Goal: Information Seeking & Learning: Find specific fact

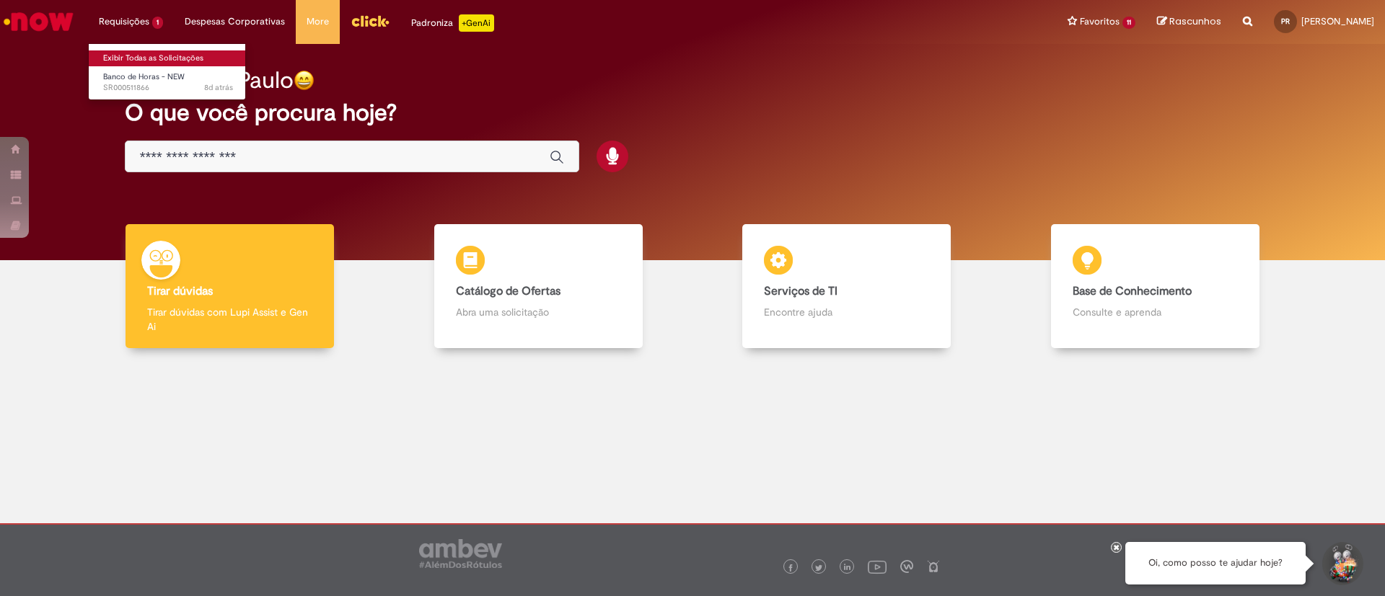
click at [150, 53] on link "Exibir Todas as Solicitações" at bounding box center [168, 58] width 159 height 16
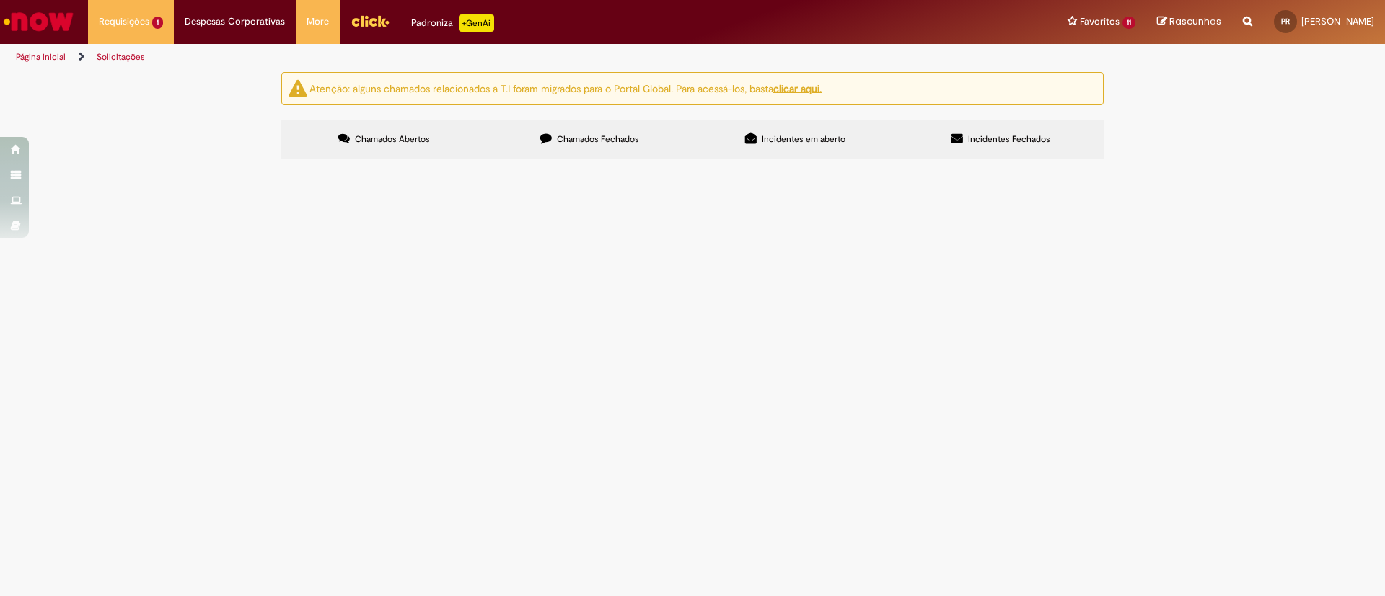
click at [0, 0] on button at bounding box center [0, 0] width 0 height 0
click at [173, 163] on div "Atenção: alguns chamados relacionados a T.I foram migrados para o Portal Global…" at bounding box center [692, 117] width 1385 height 91
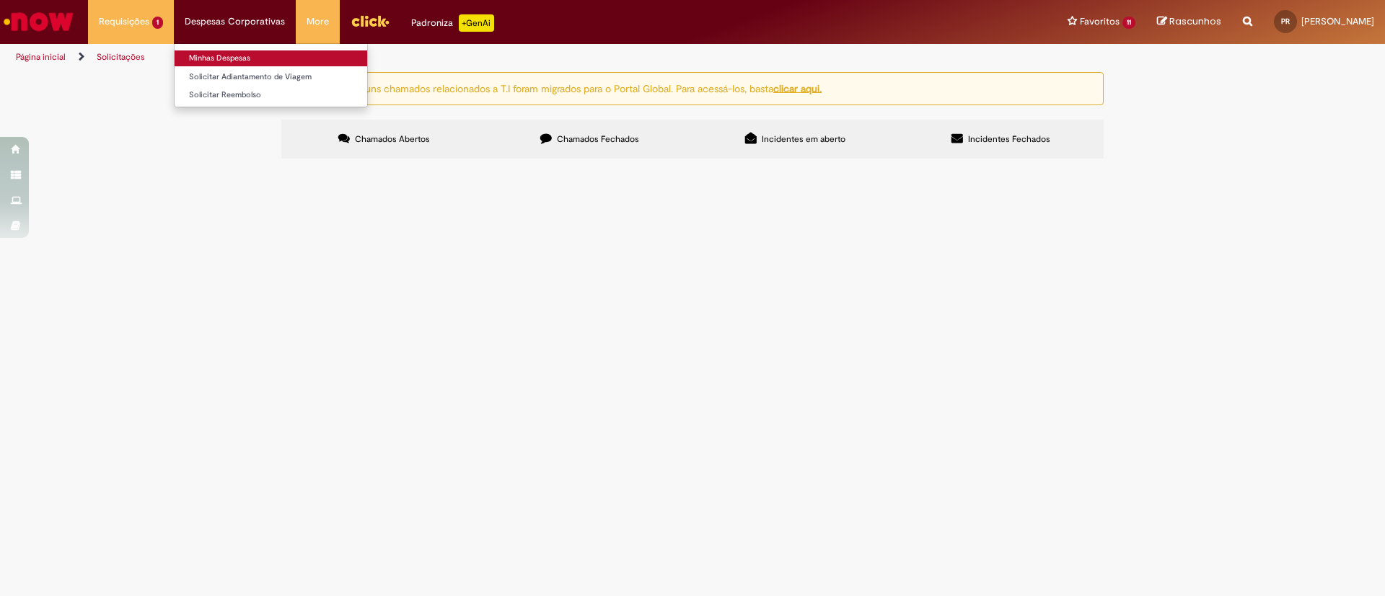
click at [229, 57] on link "Minhas Despesas" at bounding box center [271, 58] width 193 height 16
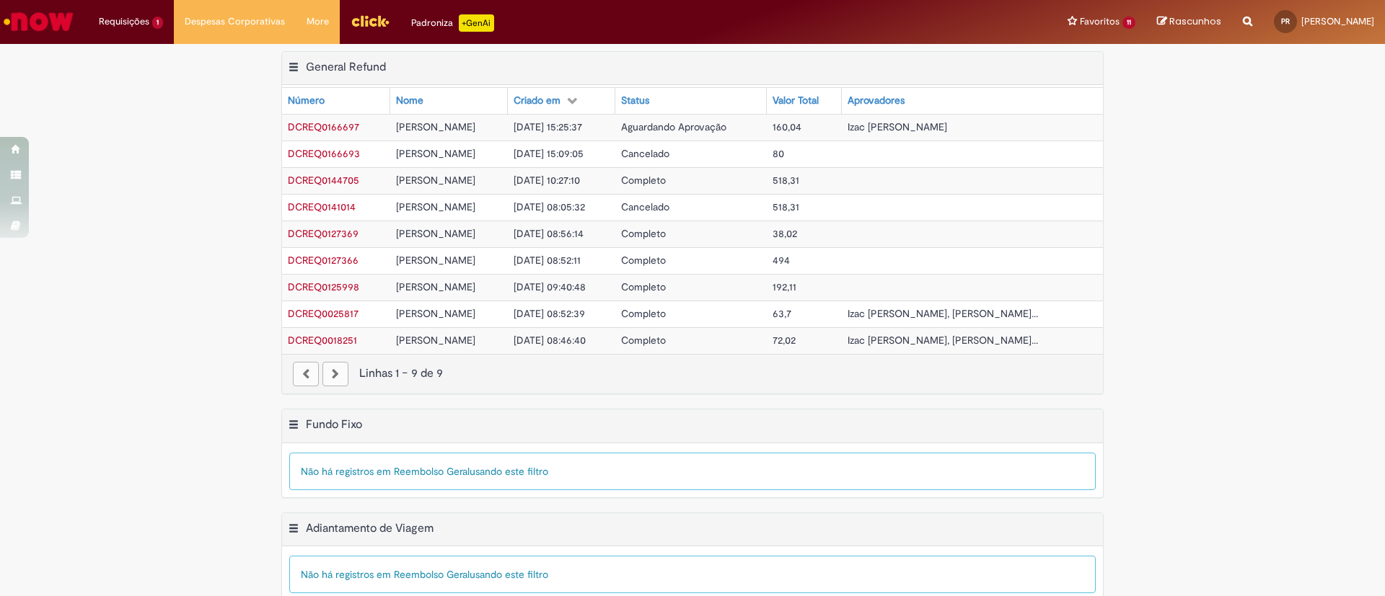
click at [182, 190] on div "Exportar como PDF Exportar como Excel Exportar como CSV General Refund Tabela -…" at bounding box center [692, 230] width 1385 height 358
click at [135, 23] on li "Requisições 1 Exibir Todas as Solicitações Banco de Horas - NEW 8d atrás 8 dias…" at bounding box center [131, 21] width 86 height 43
click at [125, 19] on li "Requisições 1 Exibir Todas as Solicitações Banco de Horas - NEW 8d atrás 8 dias…" at bounding box center [131, 21] width 86 height 43
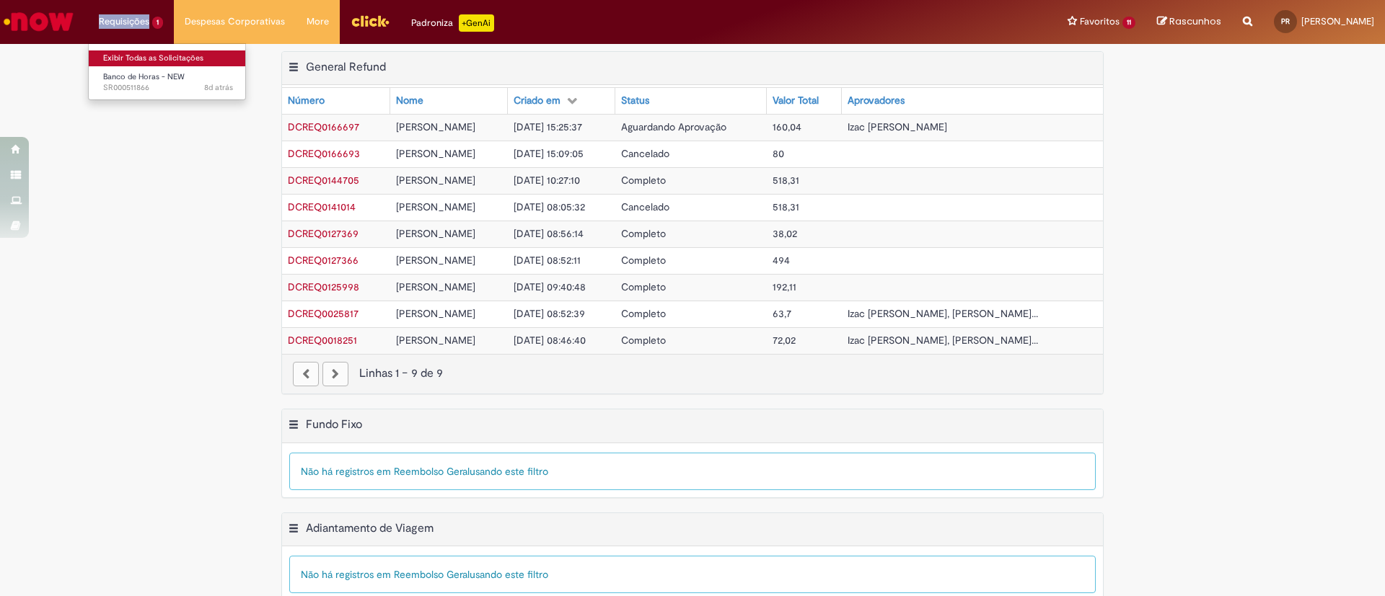
click at [141, 56] on link "Exibir Todas as Solicitações" at bounding box center [168, 58] width 159 height 16
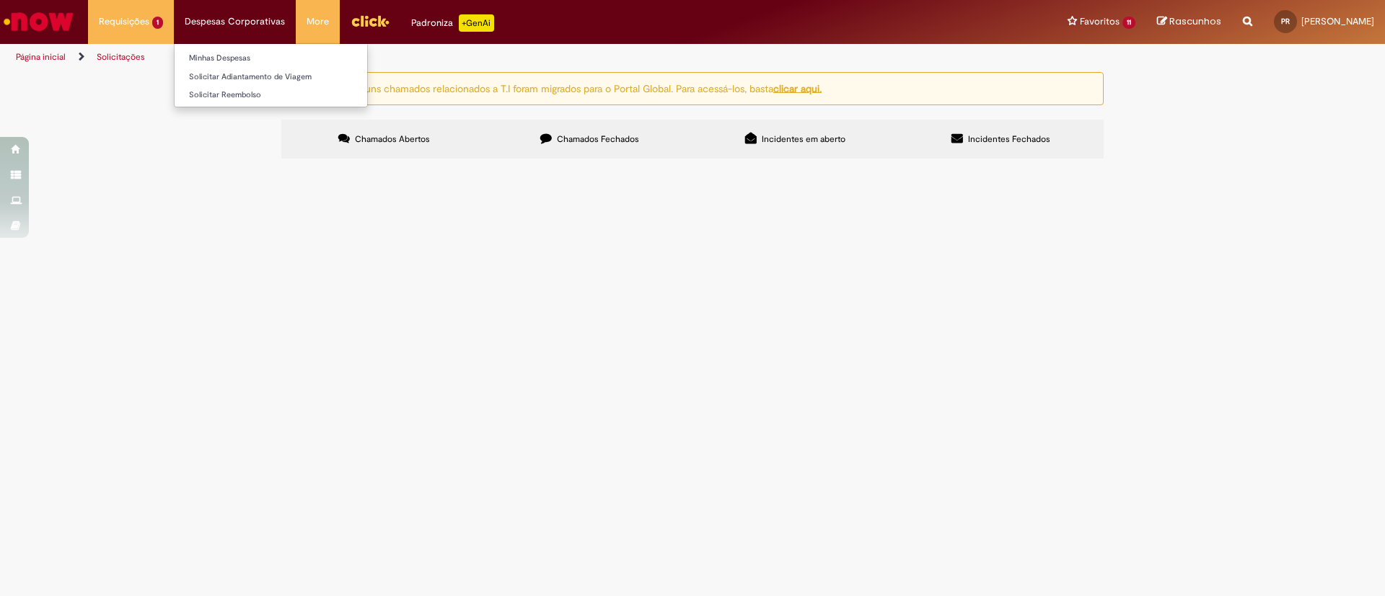
click at [174, 30] on li "Despesas Corporativas Minhas Despesas Solicitar Adiantamento de Viagem Solicita…" at bounding box center [131, 21] width 86 height 43
click at [174, 36] on li "Despesas Corporativas Minhas Despesas Solicitar Adiantamento de Viagem Solicita…" at bounding box center [131, 21] width 86 height 43
click at [174, 28] on li "Despesas Corporativas Minhas Despesas Solicitar Adiantamento de Viagem Solicita…" at bounding box center [131, 21] width 86 height 43
click at [174, 22] on li "Despesas Corporativas Minhas Despesas Solicitar Adiantamento de Viagem Solicita…" at bounding box center [131, 21] width 86 height 43
click at [237, 60] on link "Minhas Despesas" at bounding box center [271, 58] width 193 height 16
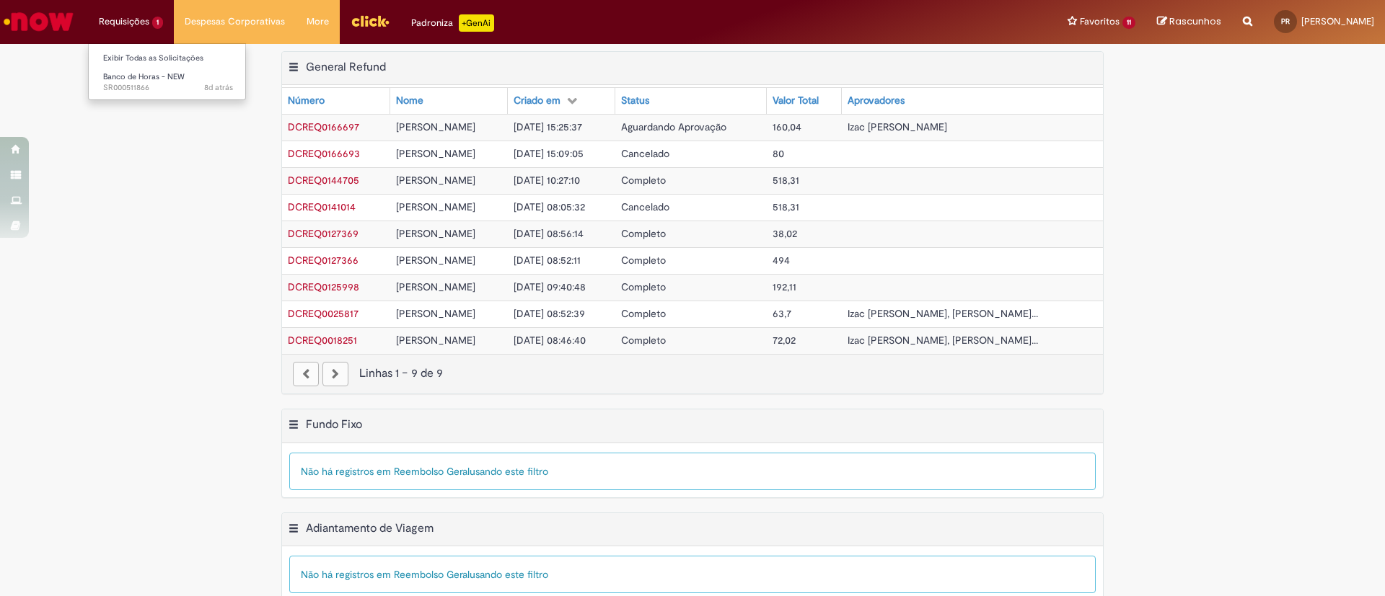
click at [120, 26] on li "Requisições 1 Exibir Todas as Solicitações Banco de Horas - NEW 8d atrás 8 dias…" at bounding box center [131, 21] width 86 height 43
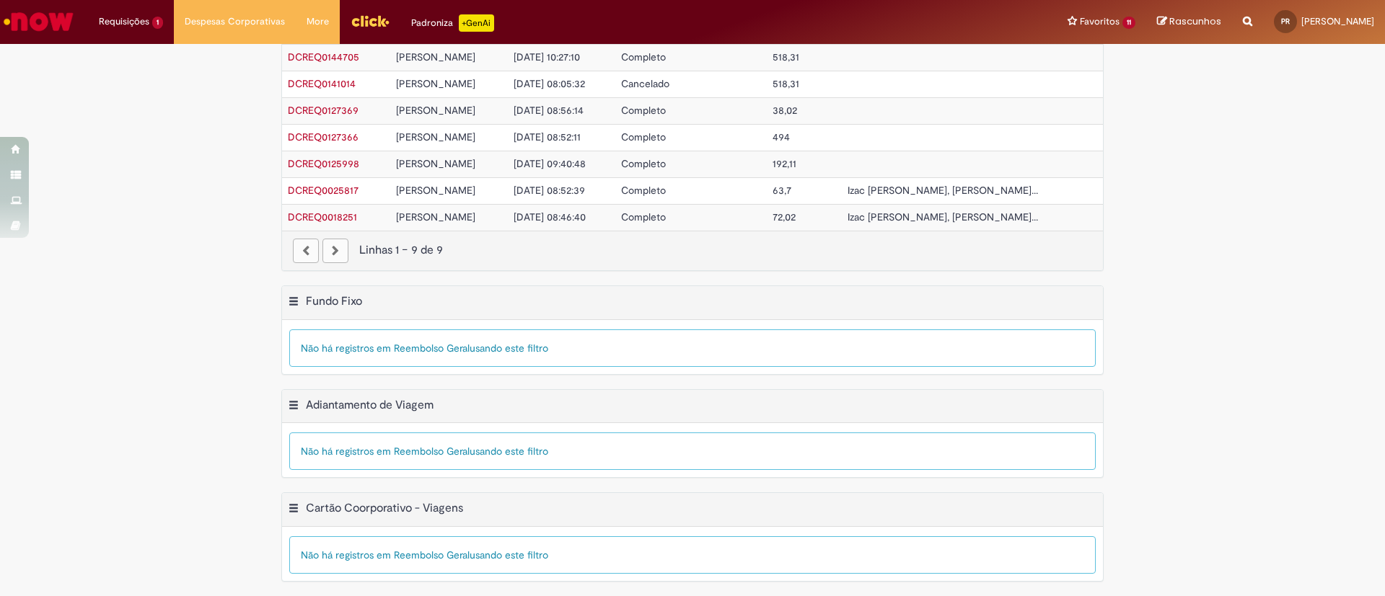
scroll to position [22, 0]
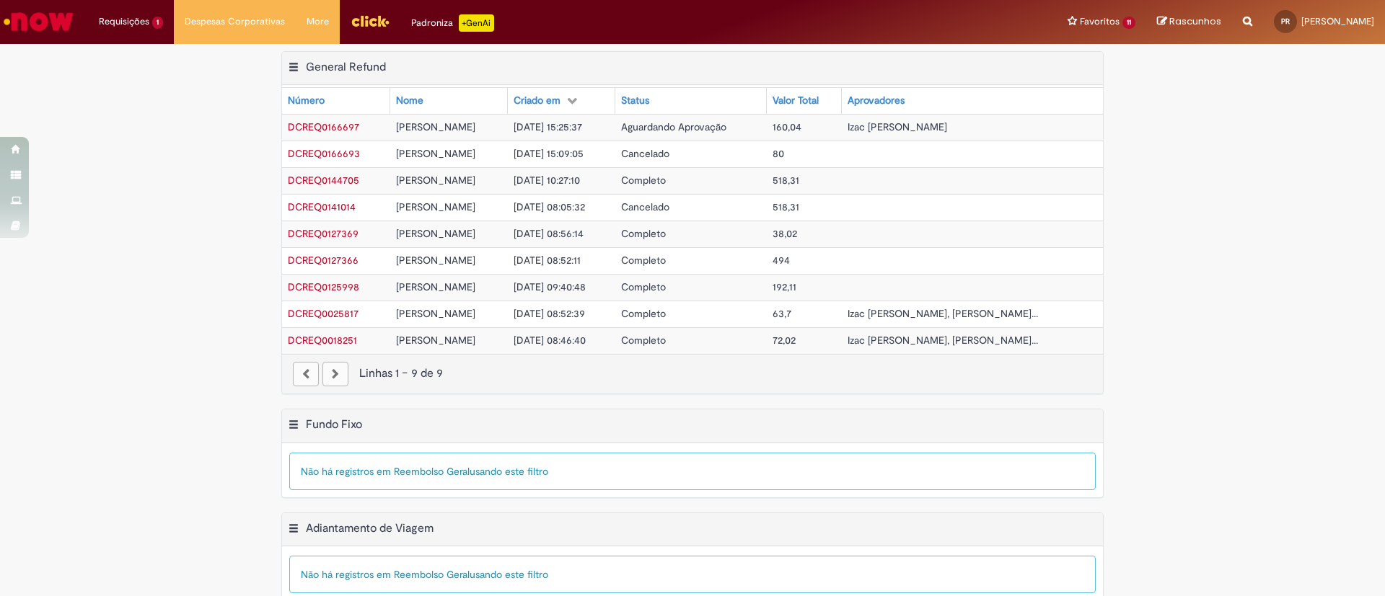
click at [1232, 18] on div "Reportar problema Artigos Não encontrou base de conhecimento Catálogo Não foram…" at bounding box center [1247, 22] width 31 height 44
click at [1243, 22] on icon "Search from all sources" at bounding box center [1247, 13] width 9 height 26
click at [1186, 25] on input "text" at bounding box center [1219, 22] width 66 height 25
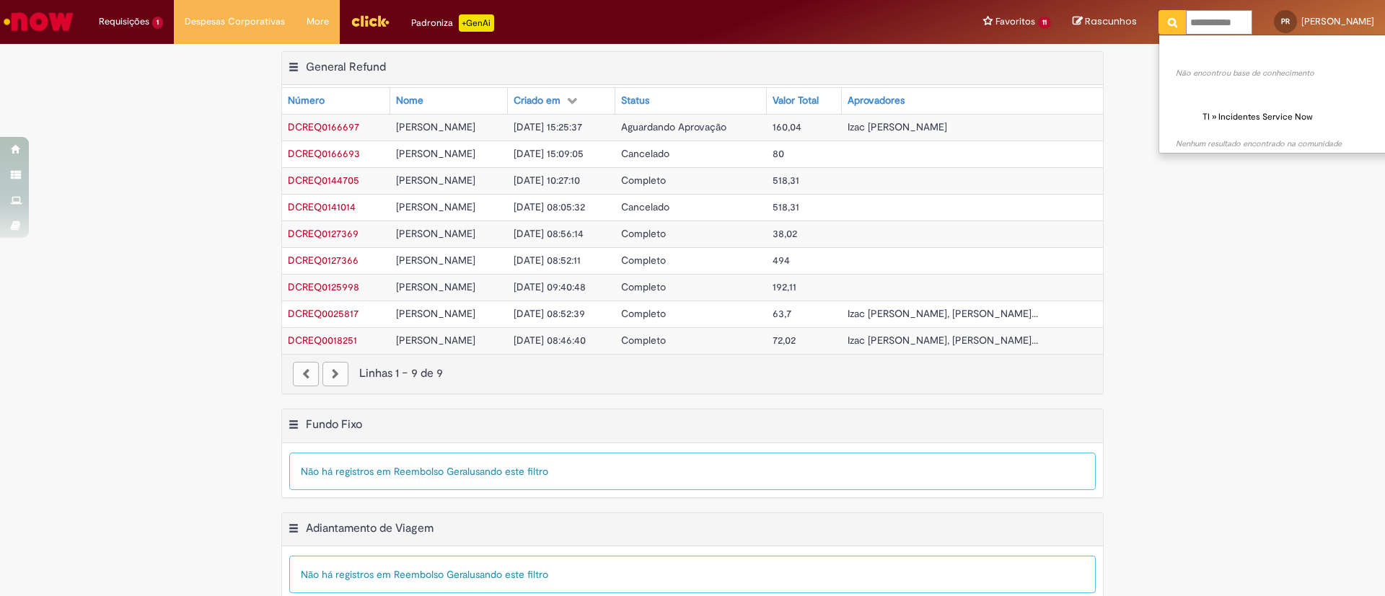
type input "**********"
click button "Pesquisar" at bounding box center [1172, 22] width 28 height 25
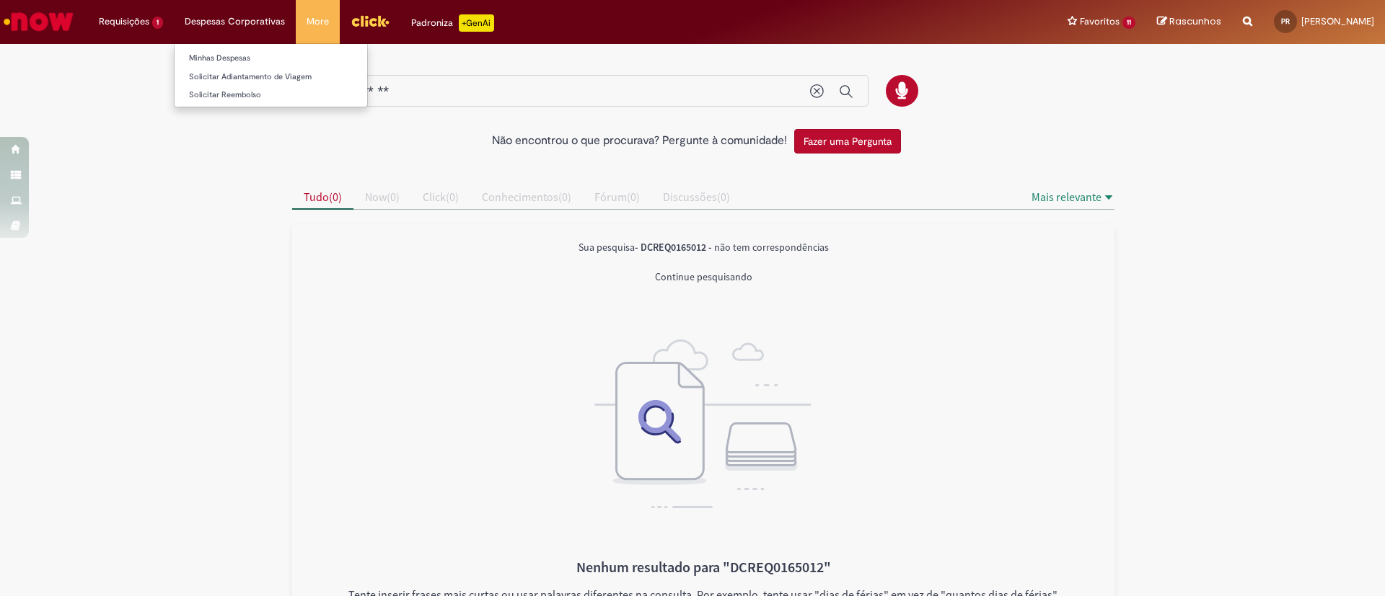
click at [174, 11] on li "Despesas Corporativas Minhas Despesas Solicitar Adiantamento de Viagem Solicita…" at bounding box center [131, 21] width 86 height 43
click at [357, 19] on img "Menu Cabeçalho" at bounding box center [369, 21] width 39 height 22
click at [521, 383] on figure "All" at bounding box center [703, 412] width 788 height 257
